Goal: Find specific page/section: Find specific page/section

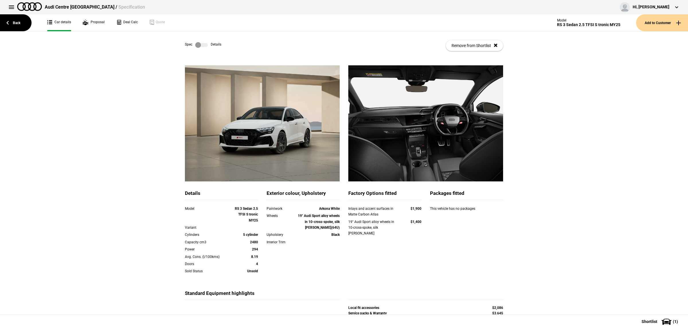
click at [15, 30] on link "Back" at bounding box center [16, 22] width 32 height 17
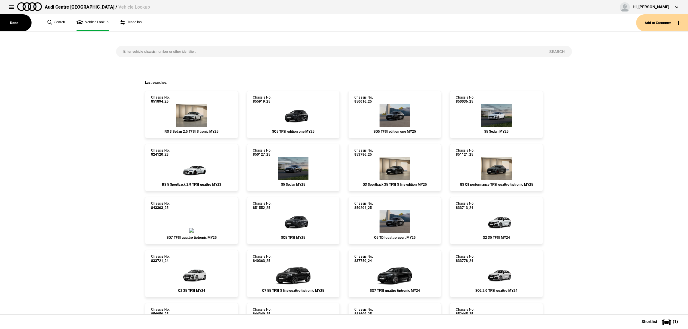
click at [178, 52] on input "search" at bounding box center [329, 51] width 426 height 11
paste input "848618"
type input "848618"
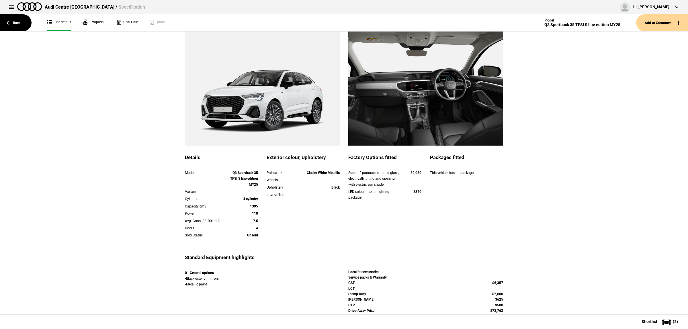
scroll to position [40, 0]
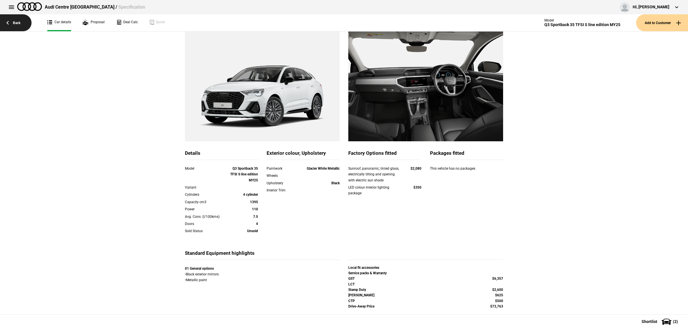
click at [16, 24] on link "Back" at bounding box center [16, 22] width 32 height 17
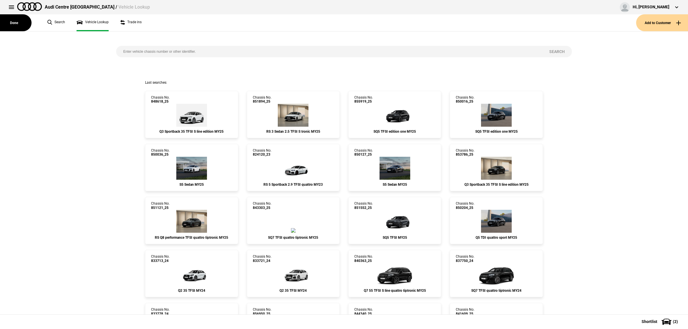
click at [146, 47] on input "search" at bounding box center [329, 51] width 426 height 11
paste input "833730"
type input "833730"
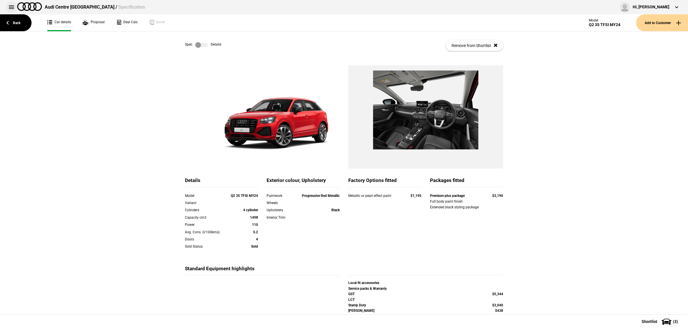
click at [11, 9] on button at bounding box center [11, 6] width 11 height 11
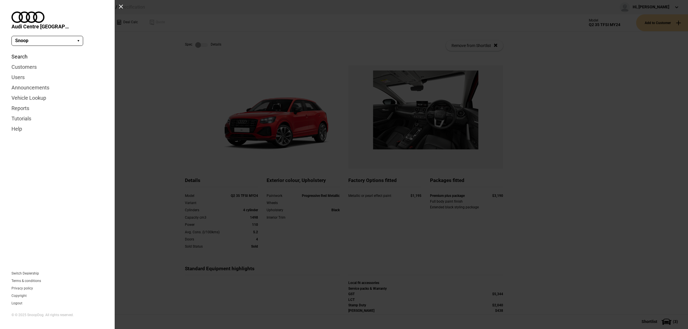
click at [25, 52] on link "Search" at bounding box center [57, 57] width 92 height 10
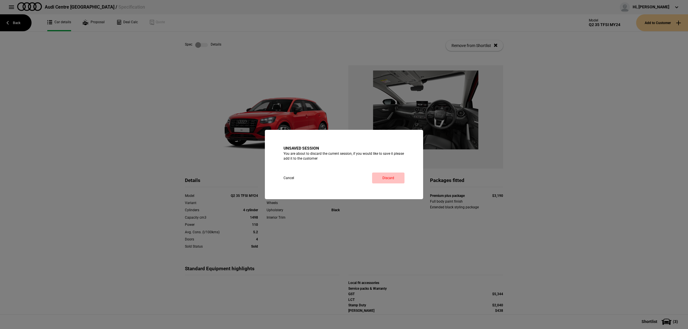
click at [392, 174] on link "Discard" at bounding box center [388, 178] width 32 height 11
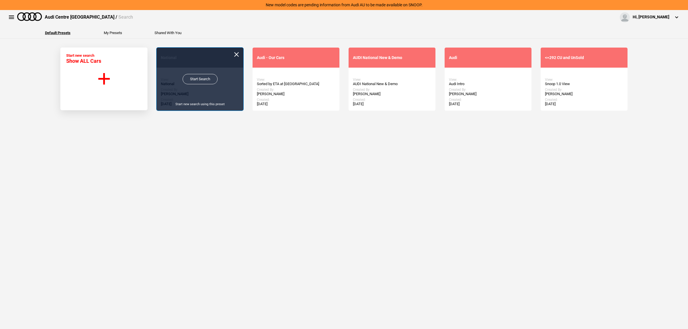
click at [191, 78] on link "Start Search" at bounding box center [200, 79] width 35 height 10
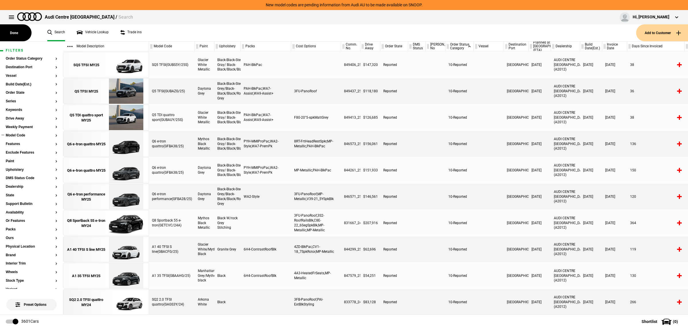
click at [22, 136] on button "Model Code" at bounding box center [32, 136] width 52 height 4
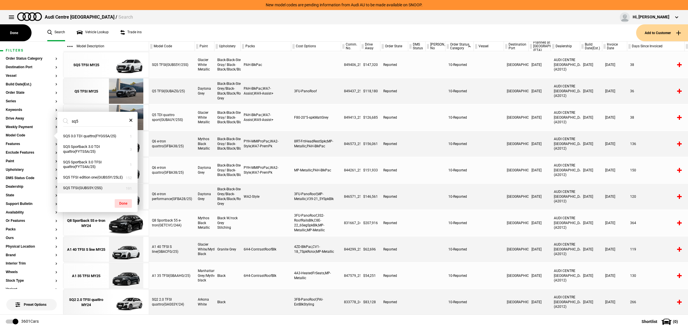
type input "sq5"
click at [105, 193] on button "SQ5 TFSI(GUBS5Y/25S)" at bounding box center [97, 188] width 80 height 11
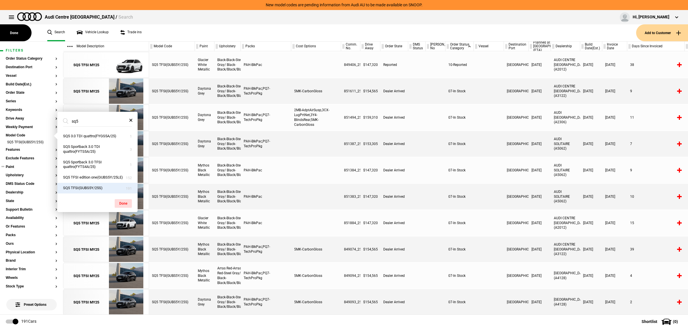
click at [19, 169] on button "Paint" at bounding box center [32, 167] width 52 height 4
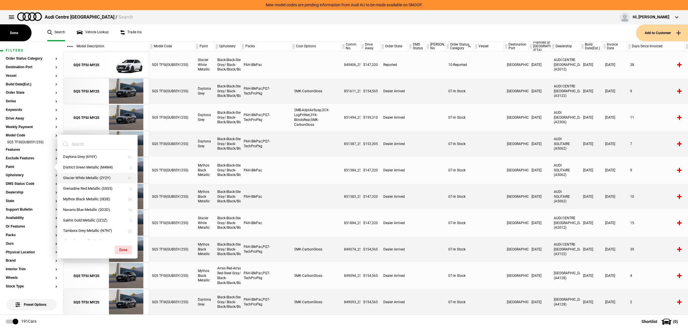
scroll to position [20, 0]
click at [91, 227] on button "Tambora Grey Metallic (N7N7)" at bounding box center [97, 224] width 80 height 11
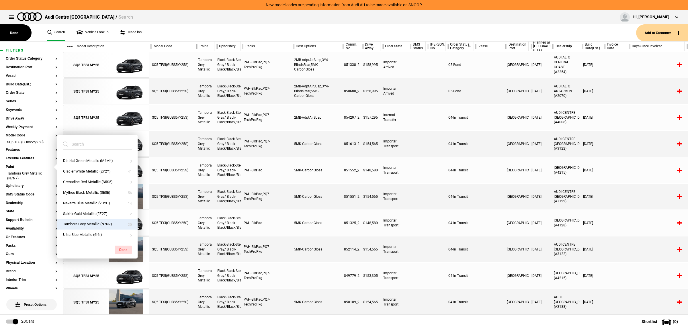
click at [410, 154] on div at bounding box center [417, 144] width 17 height 26
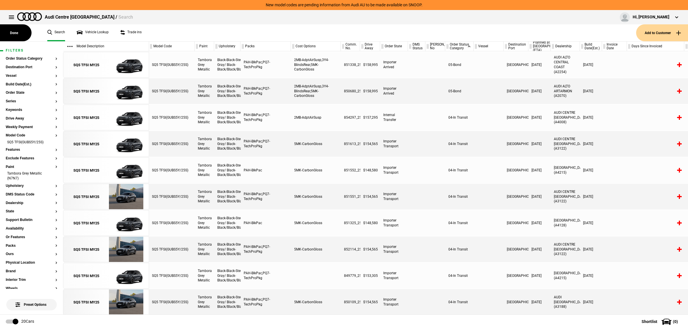
scroll to position [0, 0]
click at [28, 157] on button "Exclude Features" at bounding box center [32, 159] width 52 height 4
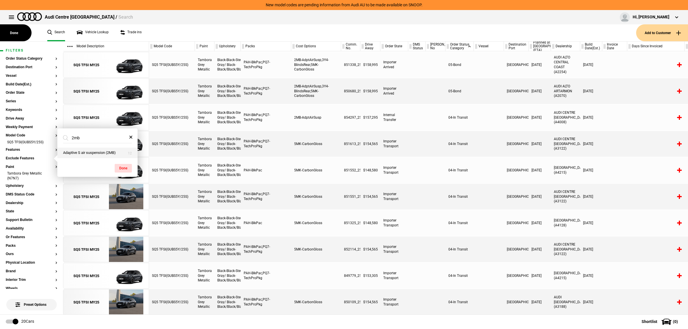
click at [88, 154] on button "Adaptive S air suspension (2MB)" at bounding box center [97, 153] width 80 height 11
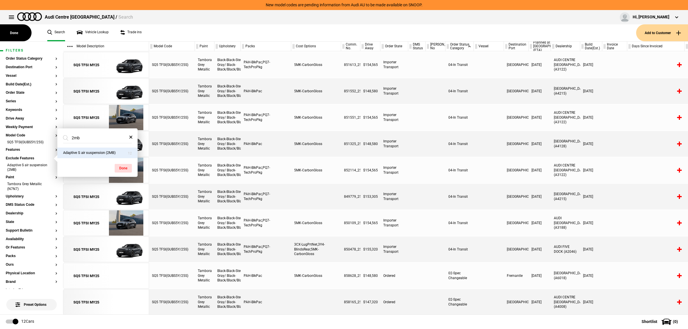
click at [102, 138] on input "2mb" at bounding box center [94, 138] width 62 height 10
type input "pq7"
click at [101, 152] on button "Tech pro package (PQ7)" at bounding box center [97, 153] width 80 height 11
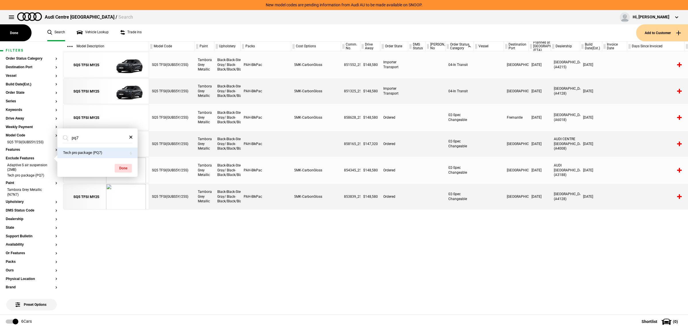
click at [331, 242] on div "SQ5 TFSI(GUBS5Y/25S) Tambora Grey Metallic Black-Black-Steel Gray/ Black-Black/…" at bounding box center [418, 182] width 539 height 263
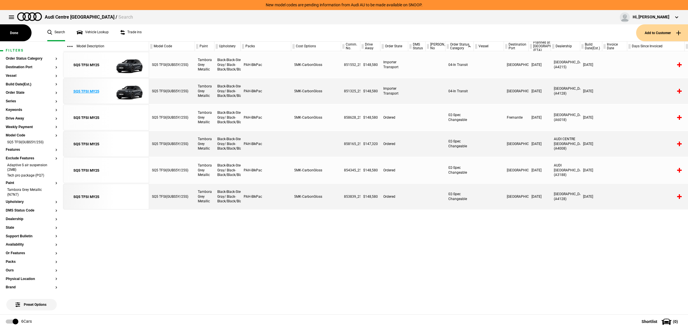
click at [147, 95] on div "SQ5 TFSI MY25" at bounding box center [105, 92] width 85 height 26
click at [126, 95] on img at bounding box center [126, 92] width 40 height 26
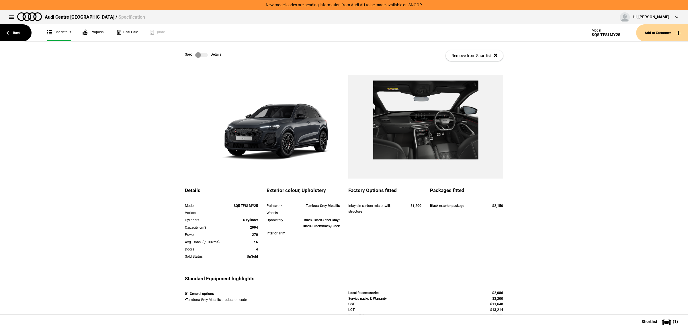
click at [199, 55] on label at bounding box center [201, 55] width 13 height 6
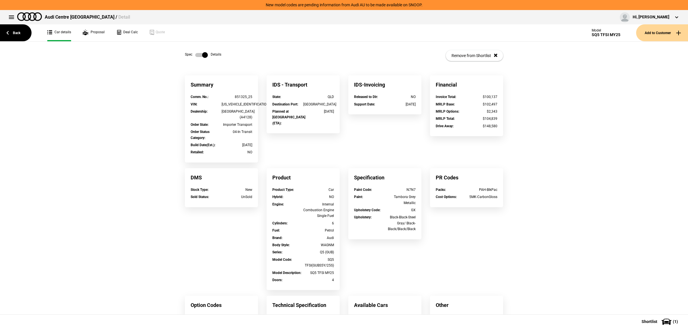
click at [273, 162] on div "Summary Comm. No. : 851325_25 VIN : WAUZZZGU5S2051413 Dealership : AUDI CENTRE …" at bounding box center [344, 239] width 327 height 328
click at [12, 21] on button at bounding box center [11, 16] width 11 height 11
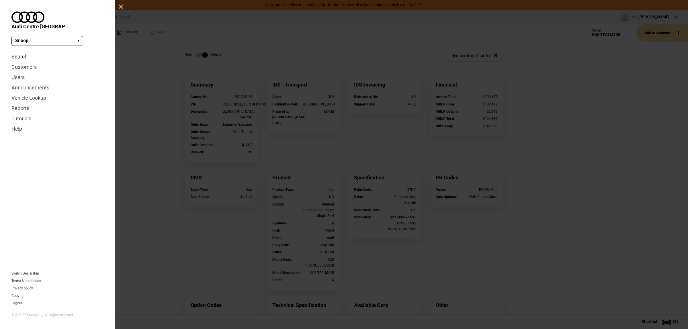
click at [20, 52] on link "Search" at bounding box center [57, 57] width 92 height 10
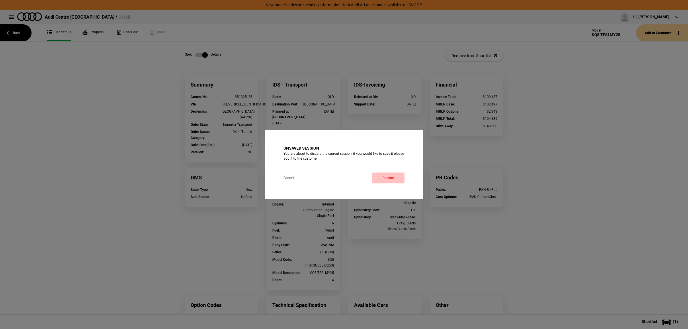
click at [393, 180] on link "Discard" at bounding box center [388, 178] width 32 height 11
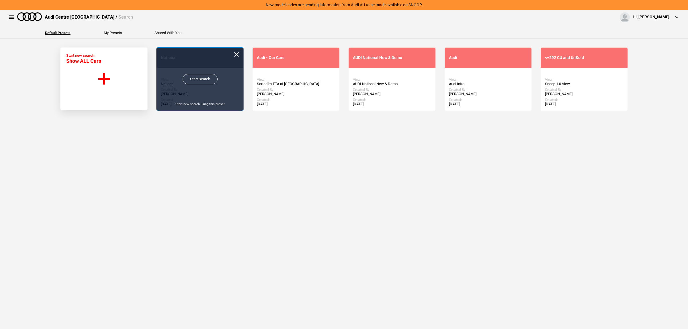
click at [190, 75] on link "Start Search" at bounding box center [200, 79] width 35 height 10
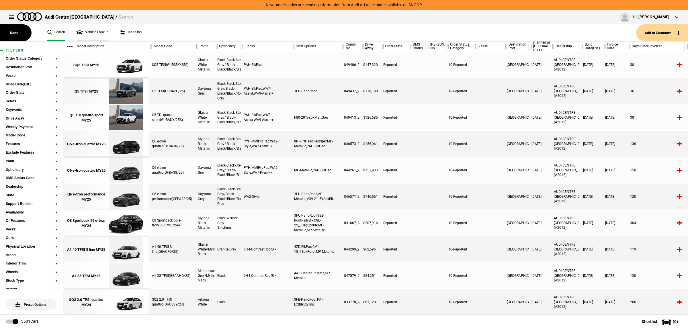
click at [88, 34] on link "Vehicle Lookup" at bounding box center [93, 32] width 32 height 17
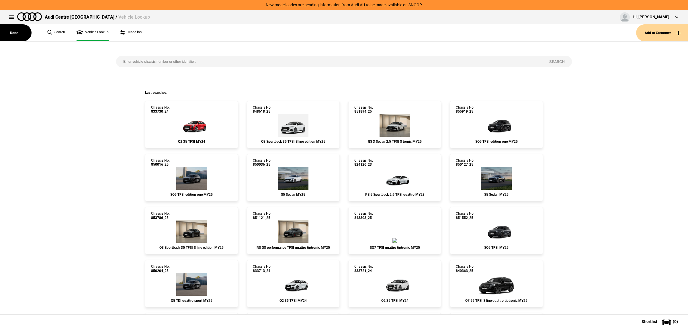
click at [144, 59] on input "search" at bounding box center [329, 61] width 426 height 11
type input "844299"
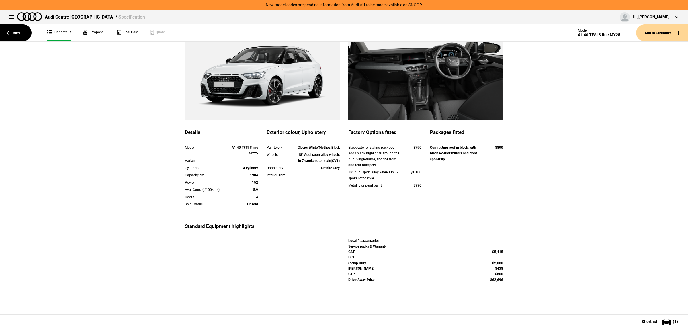
scroll to position [75, 0]
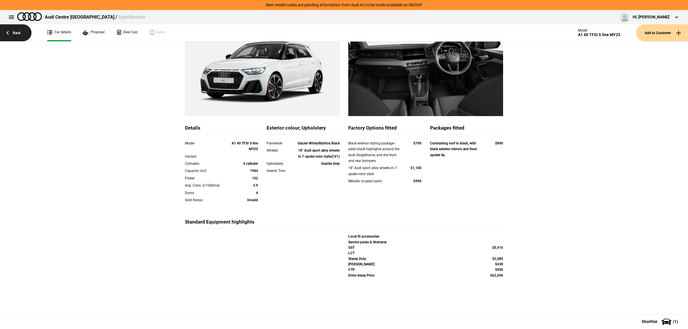
click at [18, 33] on link "Back" at bounding box center [16, 32] width 32 height 17
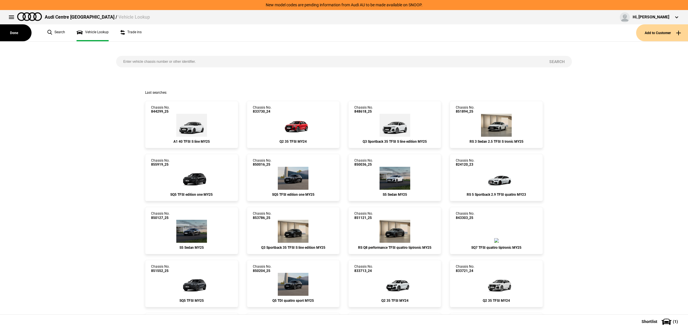
click at [232, 62] on input "search" at bounding box center [329, 61] width 426 height 11
paste input "851763"
type input "851763"
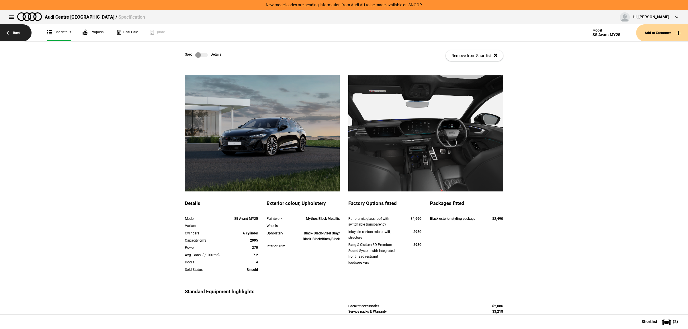
click at [26, 36] on link "Back" at bounding box center [16, 32] width 32 height 17
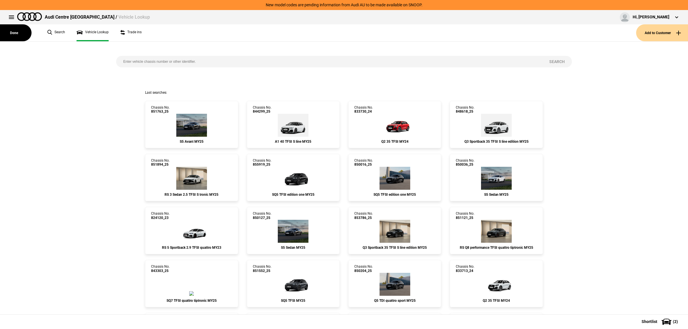
click at [163, 59] on input "search" at bounding box center [329, 61] width 426 height 11
paste input "851135"
type input "851135"
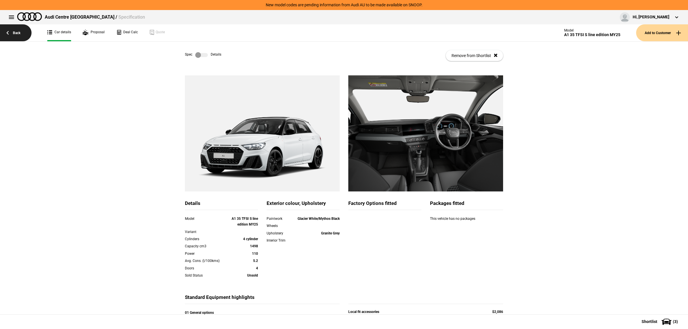
click at [24, 29] on link "Back" at bounding box center [16, 32] width 32 height 17
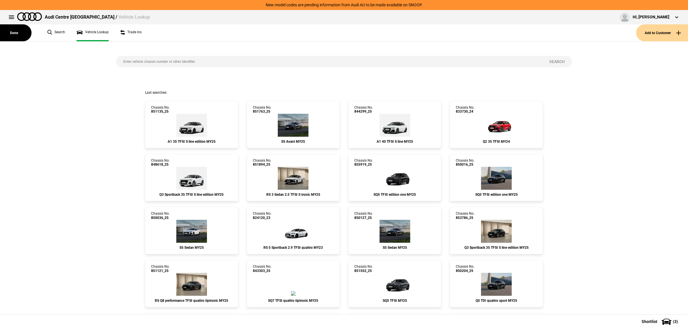
click at [152, 60] on input "search" at bounding box center [329, 61] width 426 height 11
paste input "844318"
type input "844318"
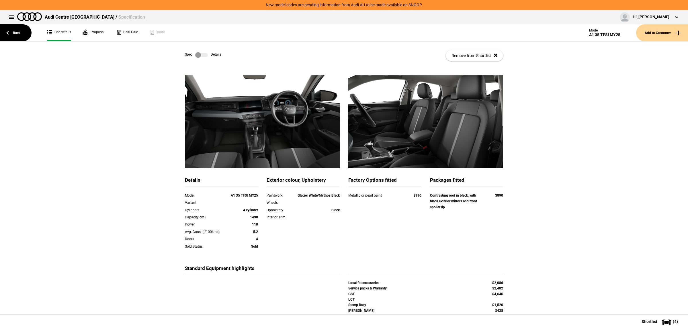
click at [200, 52] on label at bounding box center [201, 55] width 13 height 6
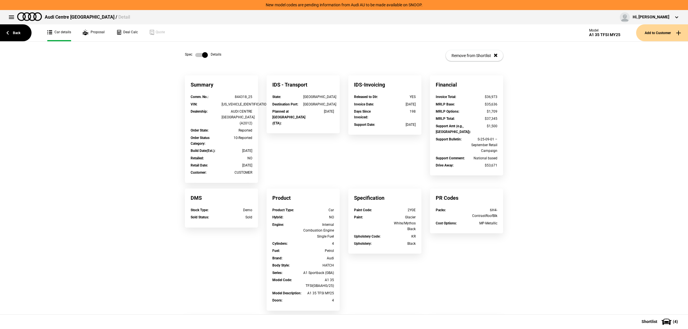
click at [200, 52] on label at bounding box center [201, 55] width 13 height 6
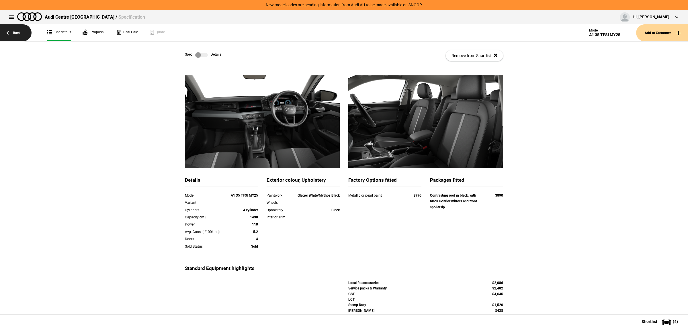
click at [17, 32] on link "Back" at bounding box center [16, 32] width 32 height 17
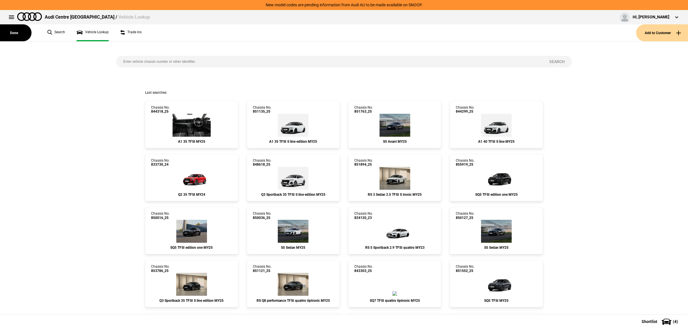
click at [145, 59] on input "search" at bounding box center [329, 61] width 426 height 11
paste input "WAUZZZGU8S2025002"
type input "WAUZZZGU8S2025002"
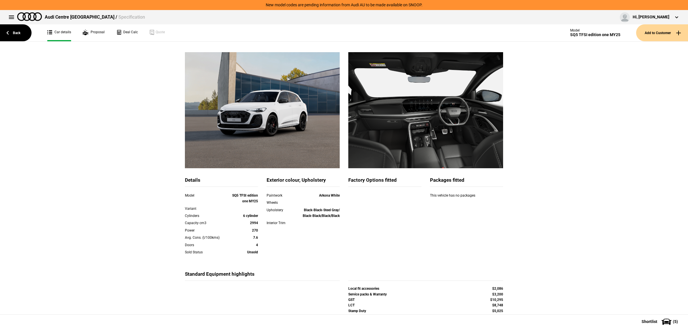
scroll to position [36, 0]
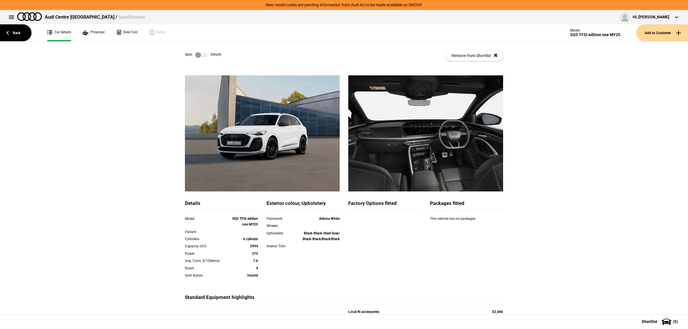
click at [203, 58] on label at bounding box center [201, 55] width 13 height 6
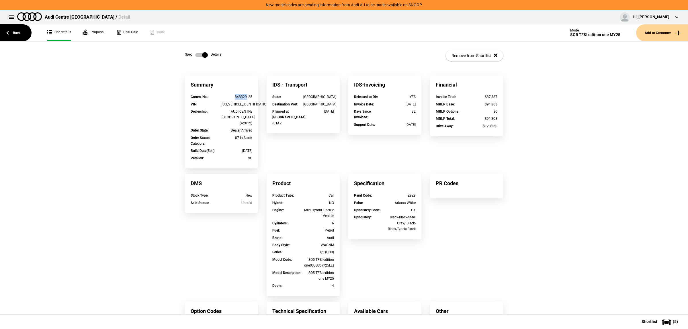
drag, startPoint x: 244, startPoint y: 96, endPoint x: 224, endPoint y: 96, distance: 19.8
click at [224, 96] on div "848329_25" at bounding box center [237, 97] width 31 height 6
copy div "848329"
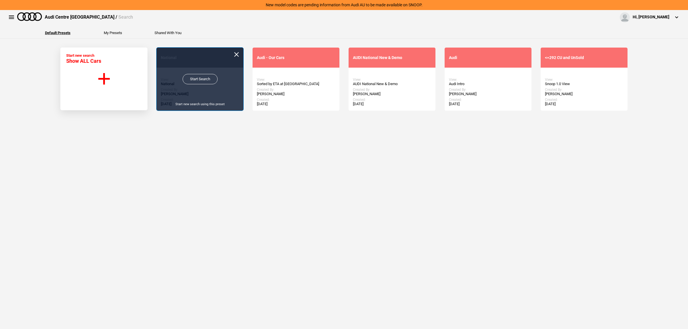
click at [191, 81] on link "Start Search" at bounding box center [200, 79] width 35 height 10
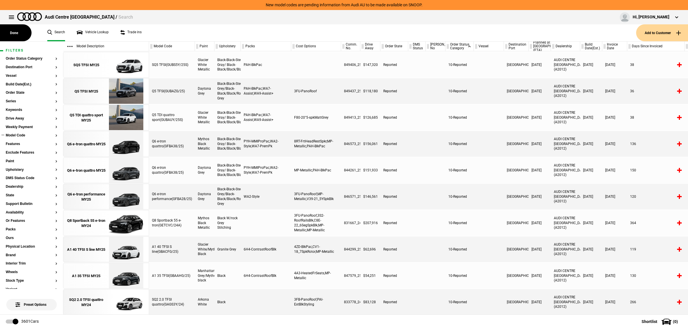
click at [24, 136] on button "Model Code" at bounding box center [32, 136] width 52 height 4
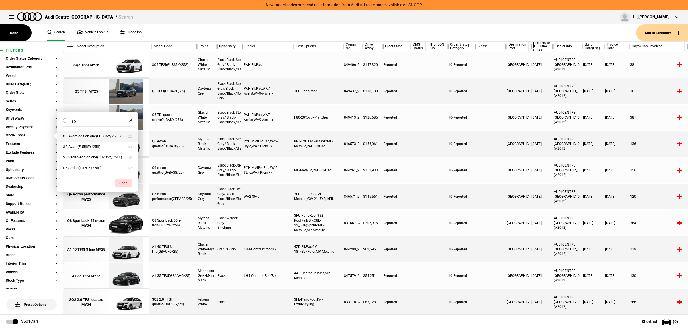
type input "s5"
click at [108, 140] on button "S5 Avant edition one(FU5S5Y/25LE)" at bounding box center [97, 136] width 80 height 11
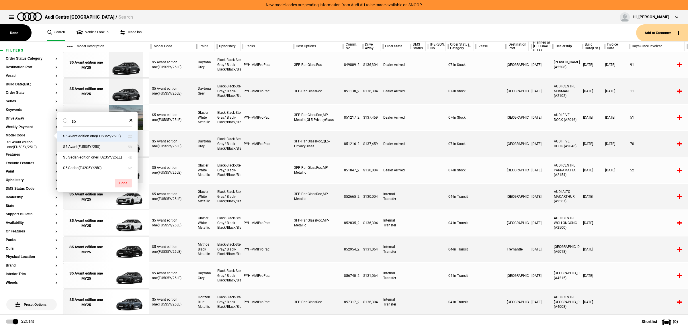
click at [100, 149] on button "S5 Avant(FU5S5Y/25S)" at bounding box center [97, 147] width 80 height 11
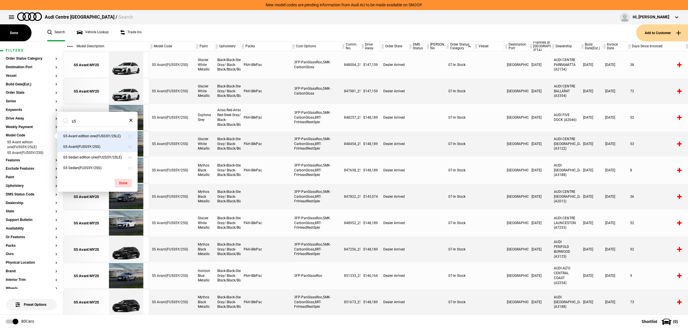
click at [106, 137] on button "S5 Avant edition one(FU5S5Y/25LE)" at bounding box center [97, 136] width 80 height 11
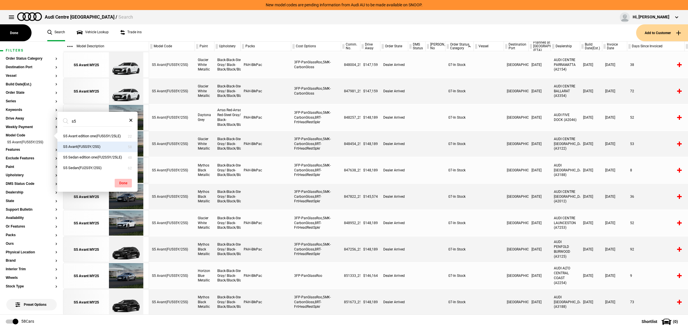
click at [127, 182] on button "Done" at bounding box center [123, 183] width 17 height 9
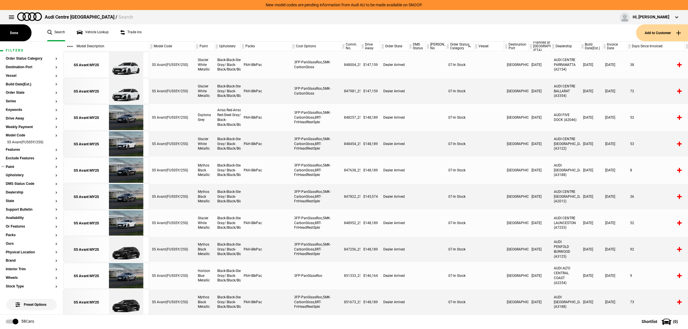
click at [16, 167] on button "Paint" at bounding box center [32, 167] width 52 height 4
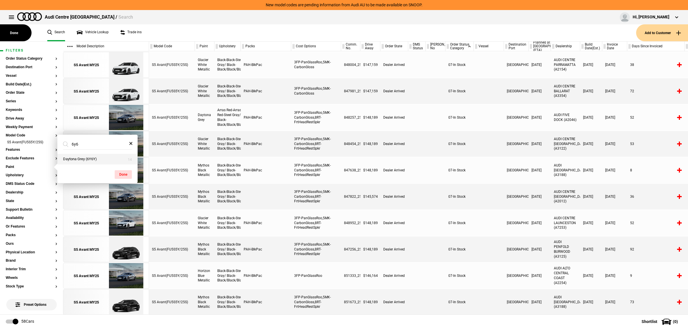
type input "6y6"
click at [95, 161] on button "Daytona Grey (6Y6Y)" at bounding box center [97, 159] width 80 height 11
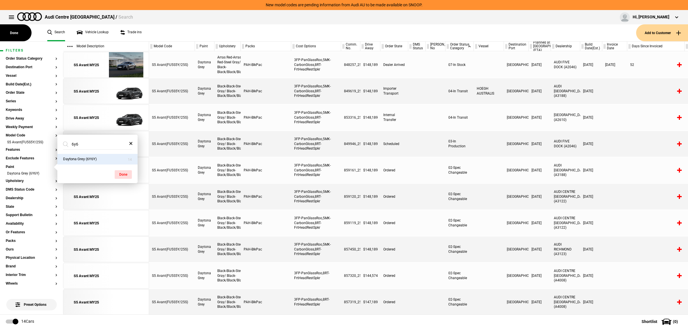
click at [638, 105] on div at bounding box center [656, 118] width 57 height 26
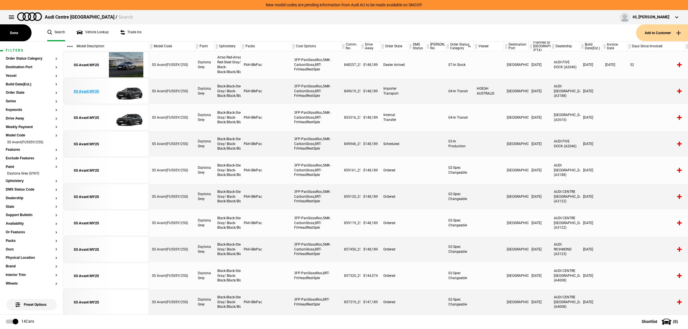
click at [129, 93] on img at bounding box center [126, 92] width 40 height 26
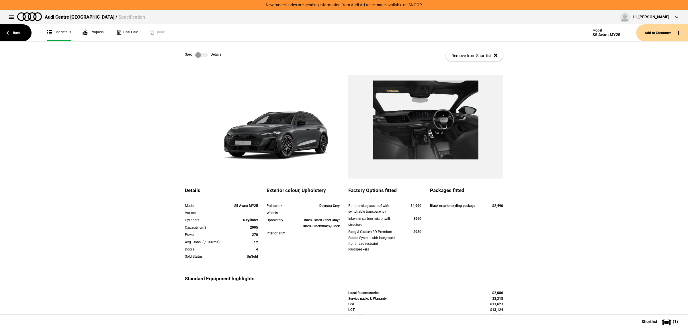
click at [203, 55] on label at bounding box center [201, 55] width 13 height 6
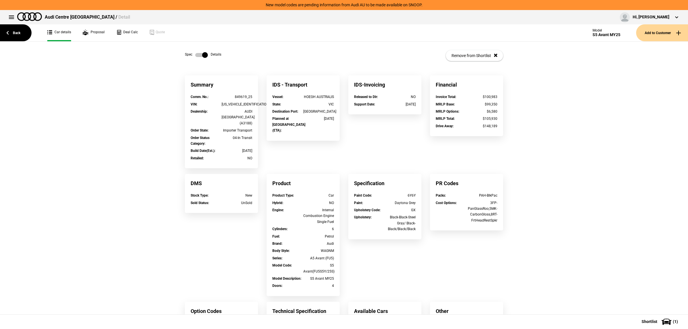
click at [239, 96] on div "849619_25" at bounding box center [237, 97] width 31 height 6
drag, startPoint x: 245, startPoint y: 97, endPoint x: 221, endPoint y: 99, distance: 23.3
click at [222, 99] on div "849619_25" at bounding box center [237, 97] width 31 height 6
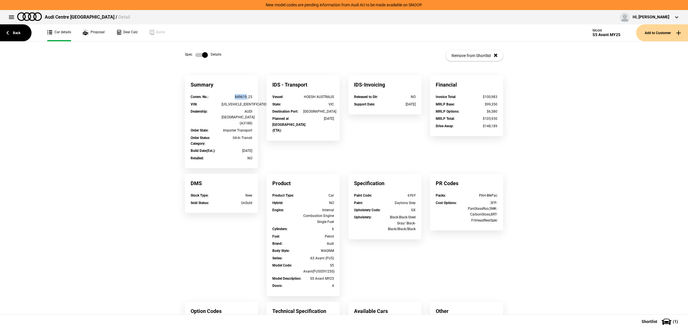
copy div "849619"
click at [146, 104] on div "Summary Comm. No. : 849619_25 VIN : [US_VEHICLE_IDENTIFICATION_NUMBER] Dealersh…" at bounding box center [344, 234] width 688 height 319
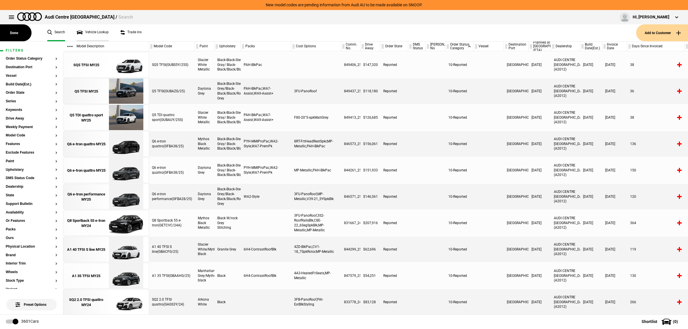
click at [102, 35] on link "Vehicle Lookup" at bounding box center [93, 32] width 32 height 17
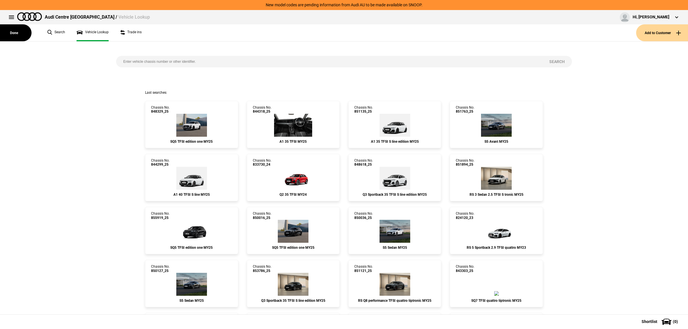
click at [140, 58] on input "search" at bounding box center [329, 61] width 426 height 11
paste input "850688"
type input "850688"
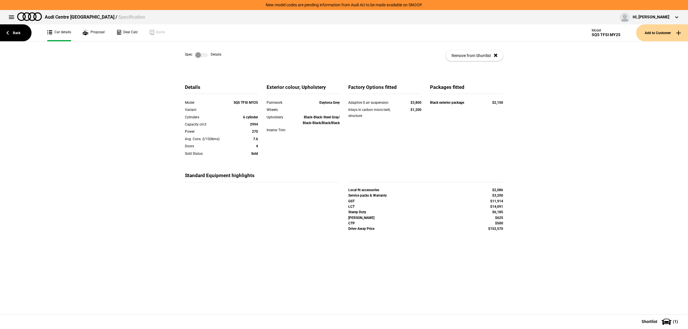
click at [197, 56] on label at bounding box center [201, 55] width 13 height 6
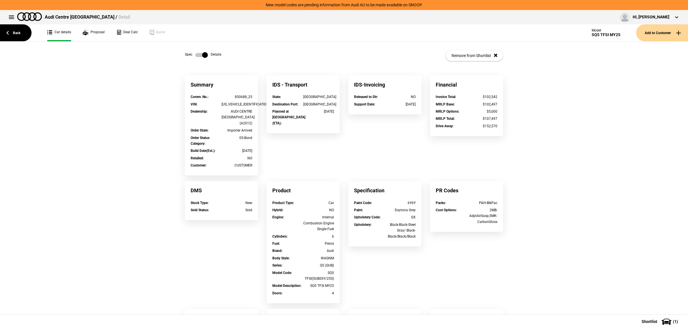
click at [197, 53] on label at bounding box center [201, 55] width 13 height 6
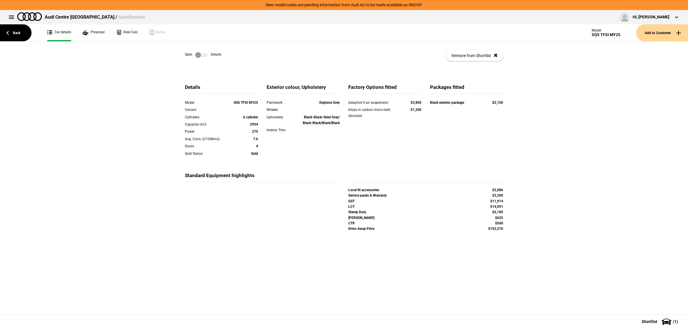
click at [196, 52] on label at bounding box center [201, 55] width 13 height 6
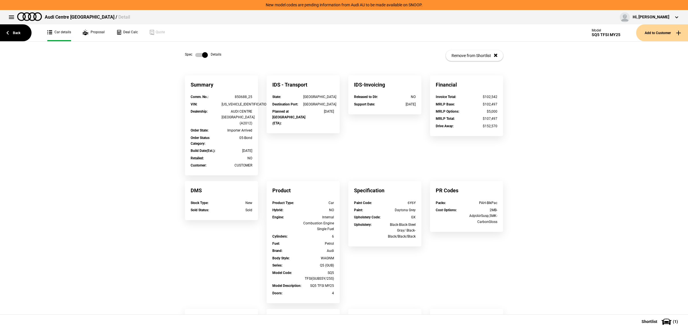
click at [196, 52] on label at bounding box center [201, 55] width 13 height 6
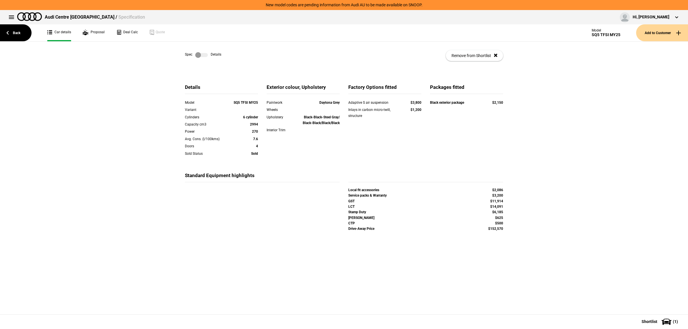
click at [530, 116] on div "Details Model SQ5 TFSI MY25 Variant Cylinders 6 cylinder Capacity cm3 2994 Powe…" at bounding box center [344, 161] width 688 height 172
click at [197, 56] on label at bounding box center [201, 55] width 13 height 6
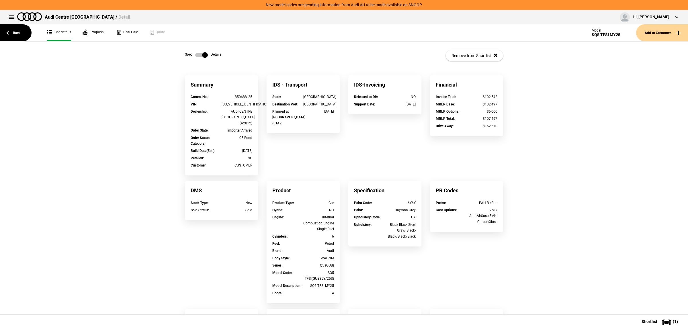
click at [573, 65] on div "Spec Details Remove from Shortlist" at bounding box center [344, 59] width 688 height 34
